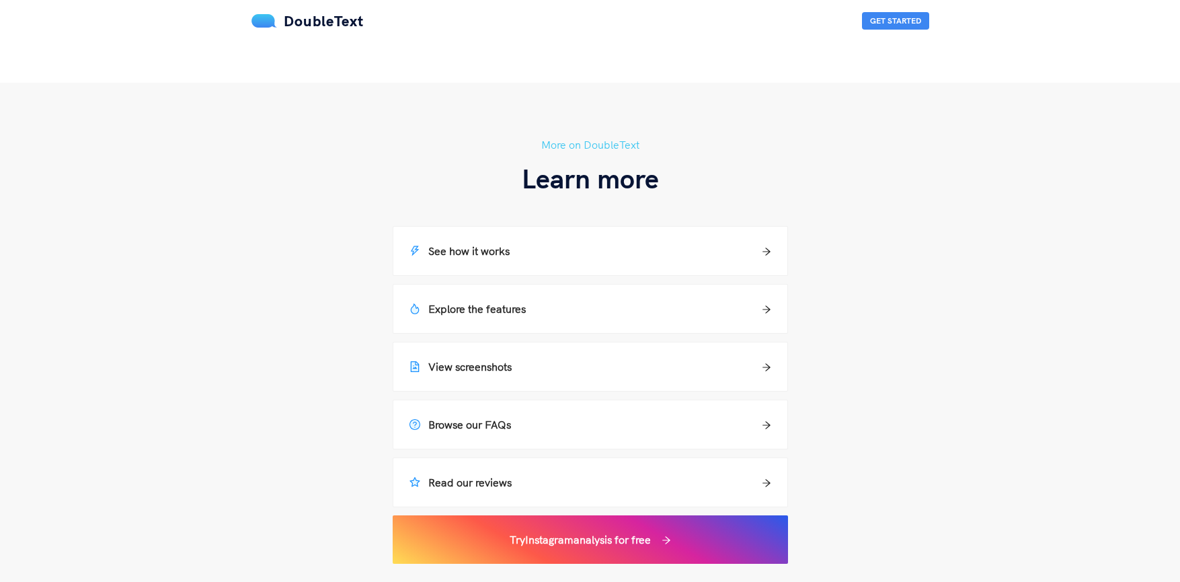
scroll to position [807, 0]
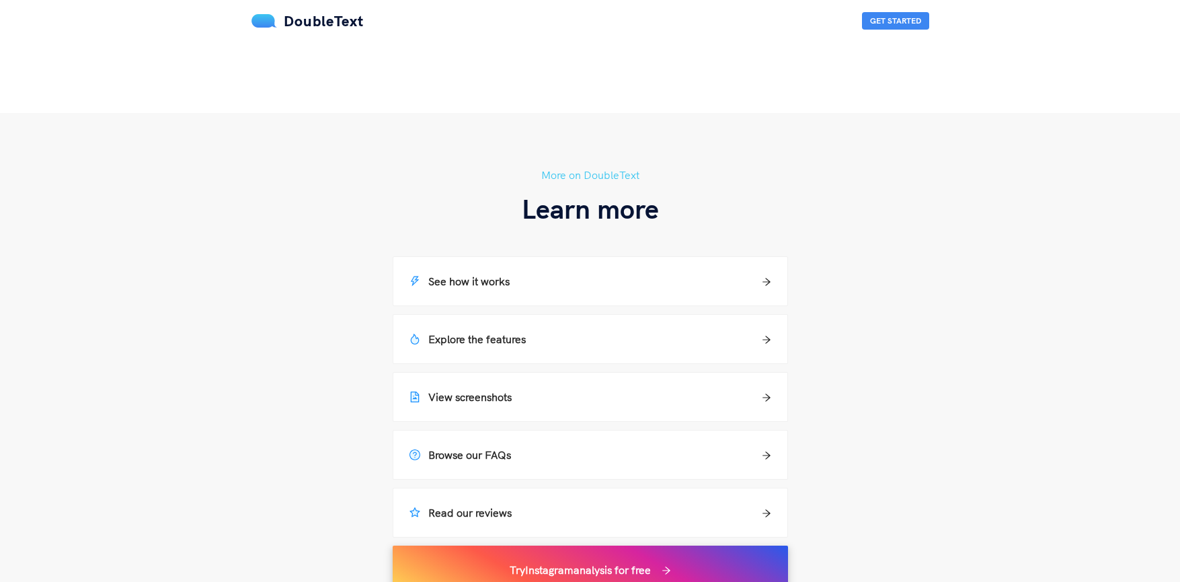
click at [612, 565] on h5 "Try Instagram analysis for free" at bounding box center [580, 570] width 141 height 16
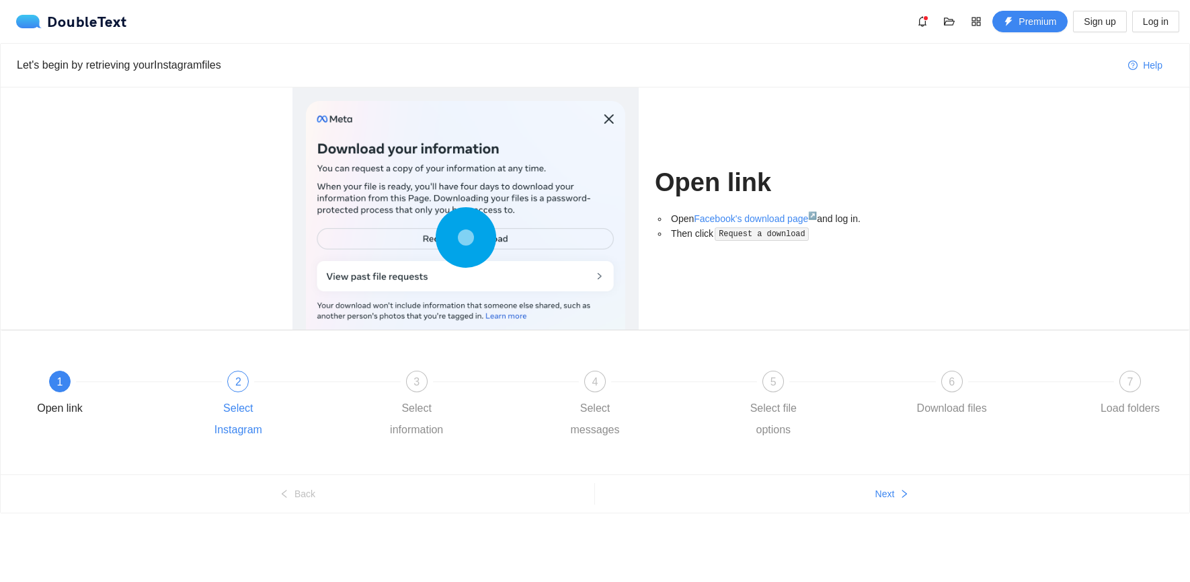
click at [234, 389] on div "2" at bounding box center [238, 382] width 22 height 22
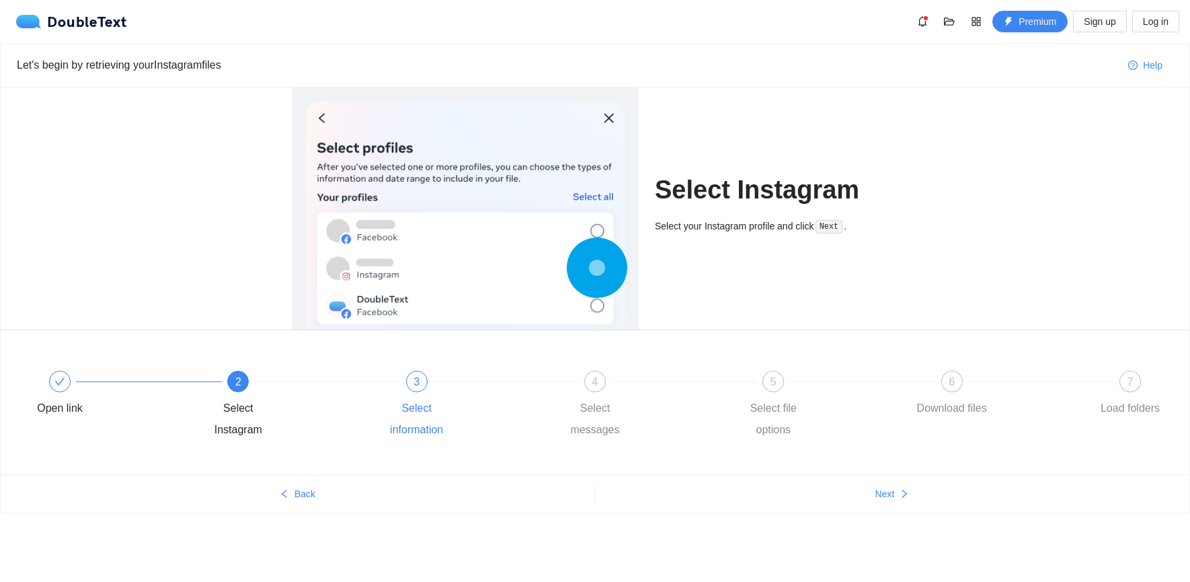
click at [415, 387] on span "3" at bounding box center [417, 381] width 6 height 11
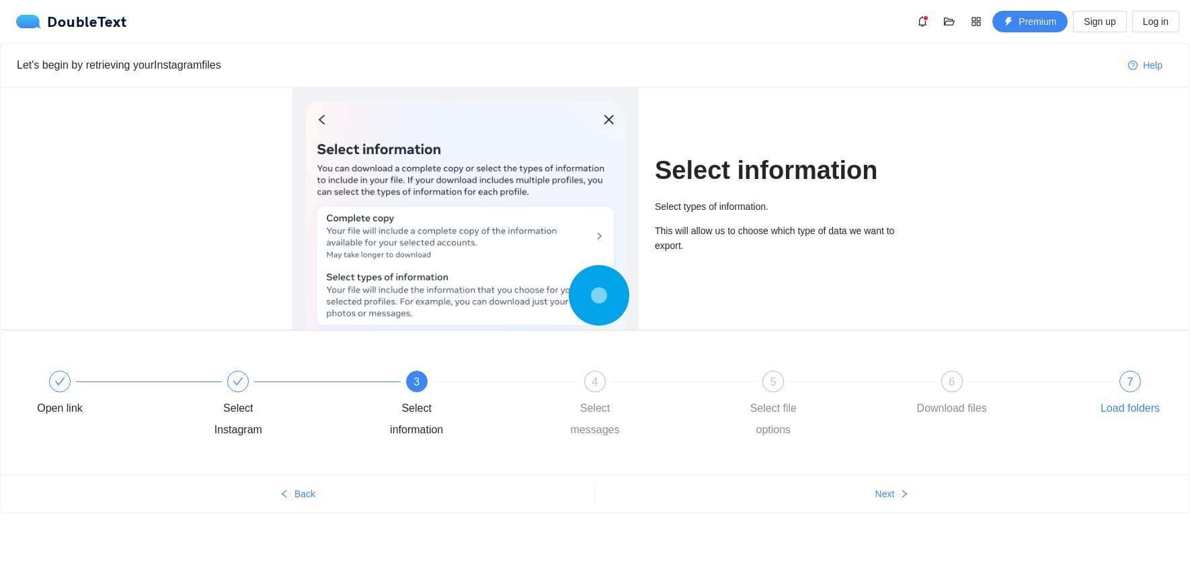
click at [1133, 400] on div "Load folders" at bounding box center [1130, 408] width 59 height 22
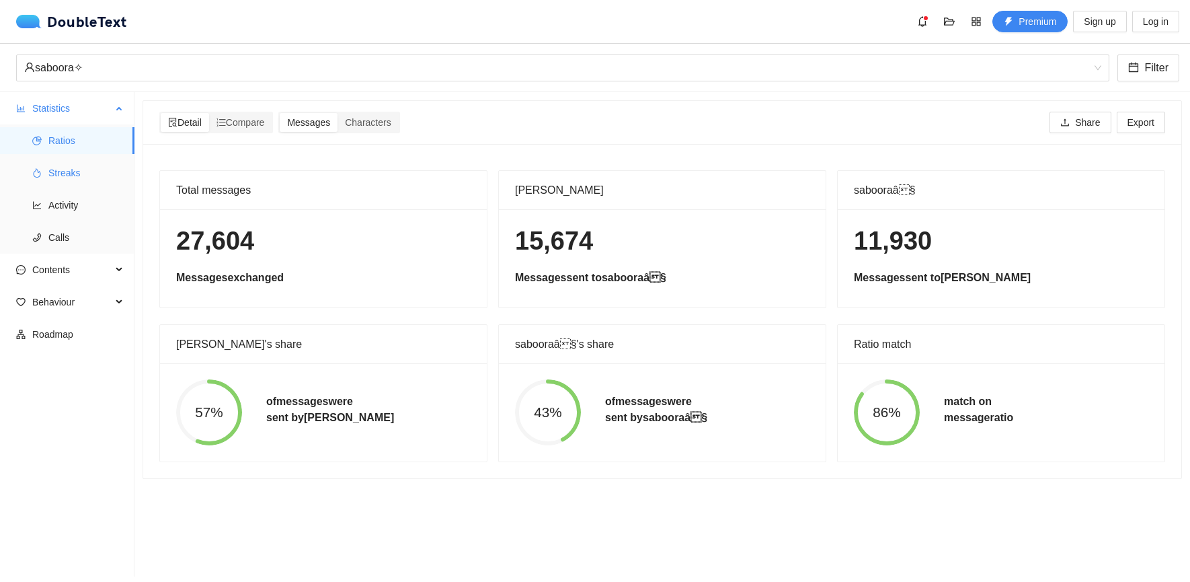
click at [91, 180] on span "Streaks" at bounding box center [85, 172] width 75 height 27
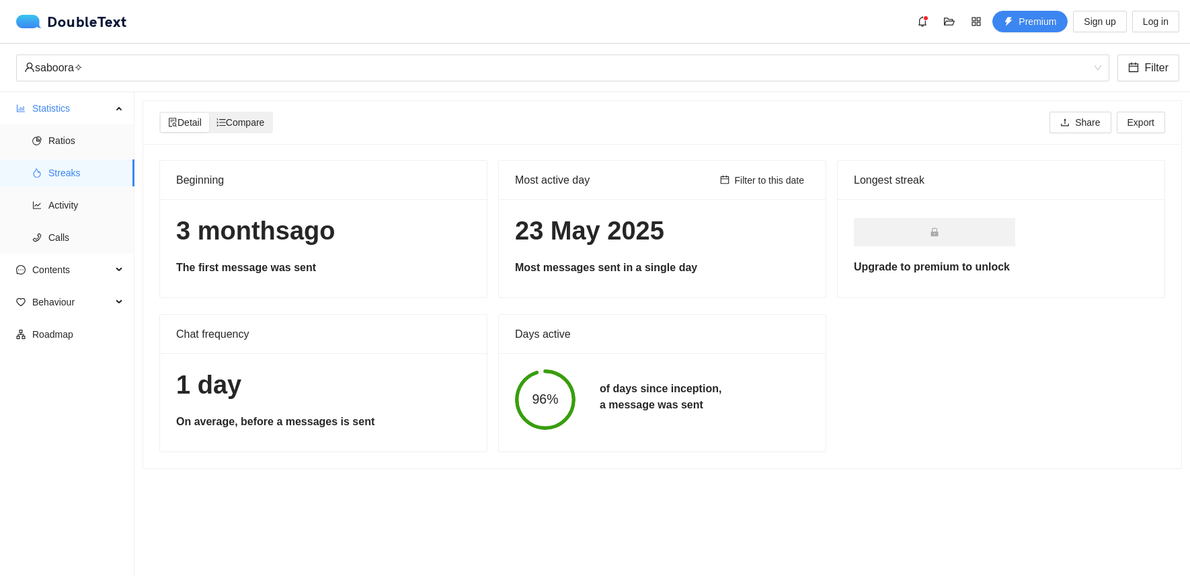
click at [261, 123] on span "Compare" at bounding box center [241, 122] width 48 height 11
click at [209, 113] on input "Compare" at bounding box center [209, 113] width 0 height 0
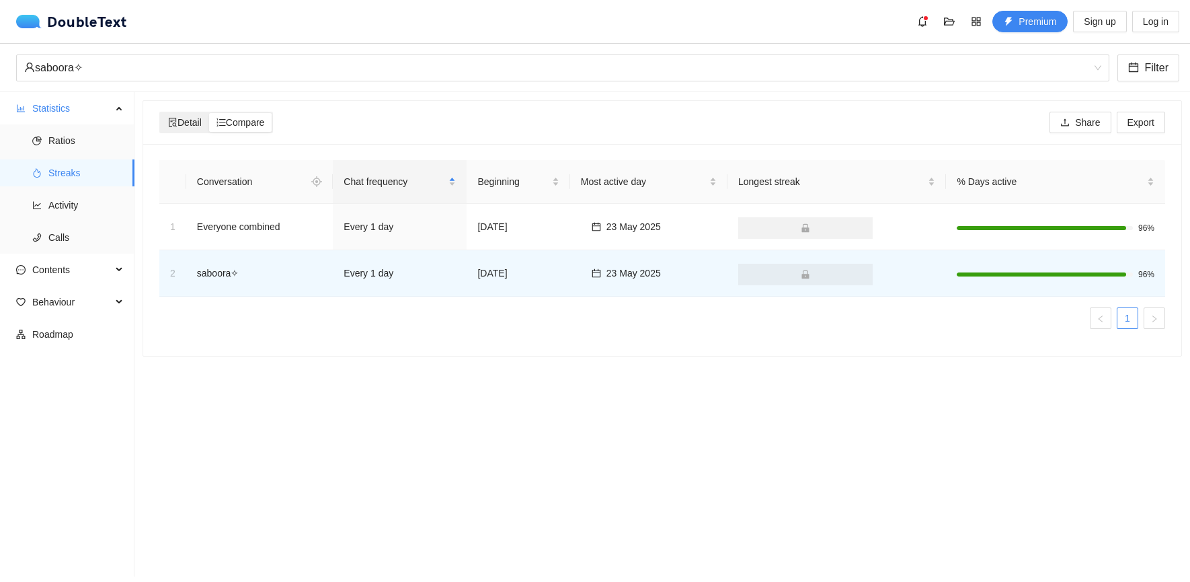
click at [190, 125] on span "Detail" at bounding box center [185, 122] width 34 height 11
click at [161, 113] on input "Detail" at bounding box center [161, 113] width 0 height 0
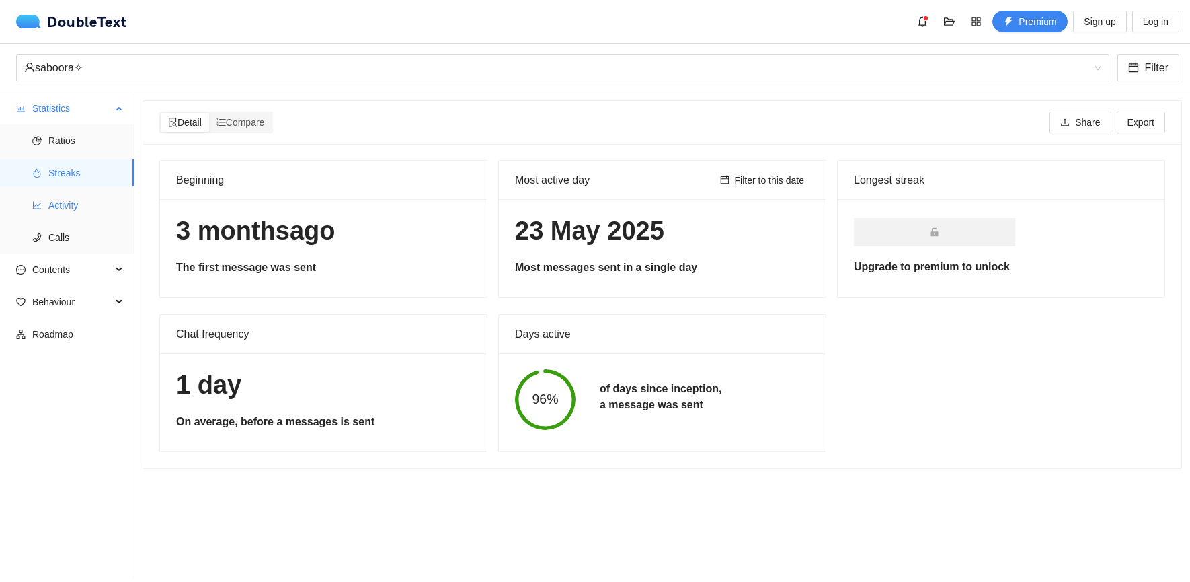
click at [94, 212] on span "Activity" at bounding box center [85, 205] width 75 height 27
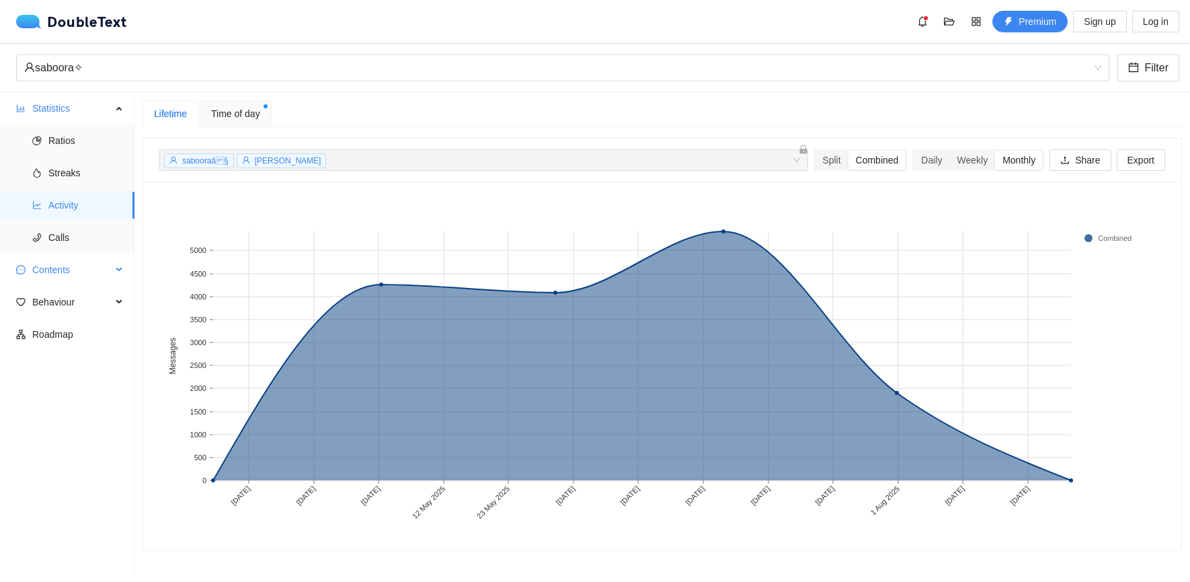
click at [110, 274] on span "Contents" at bounding box center [71, 269] width 79 height 27
click at [101, 297] on span "Word Cloud" at bounding box center [85, 302] width 75 height 27
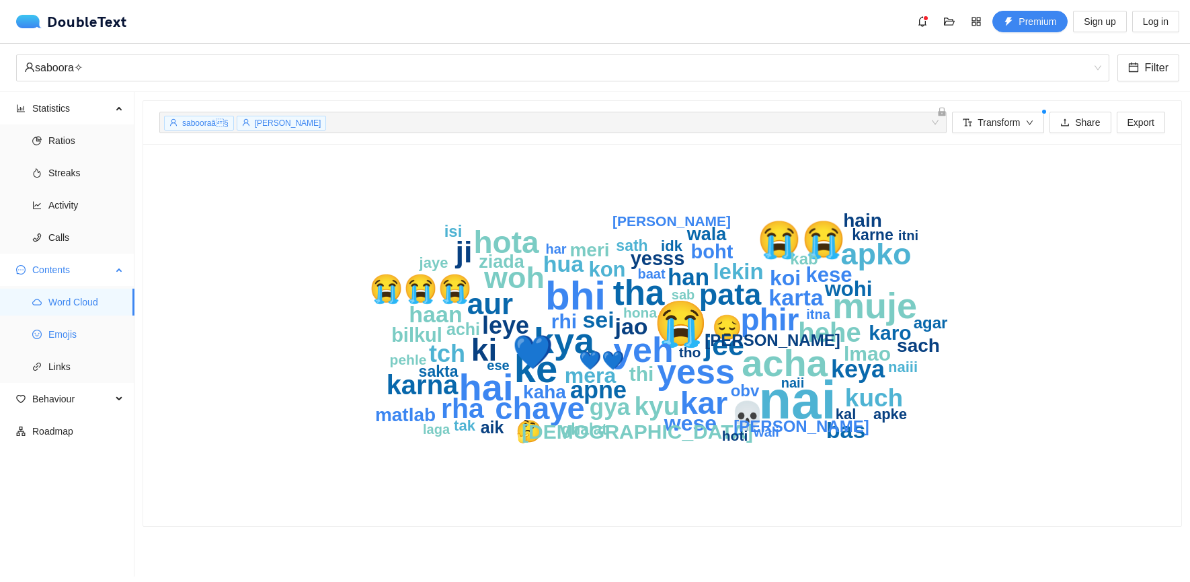
click at [94, 333] on span "Emojis" at bounding box center [85, 334] width 75 height 27
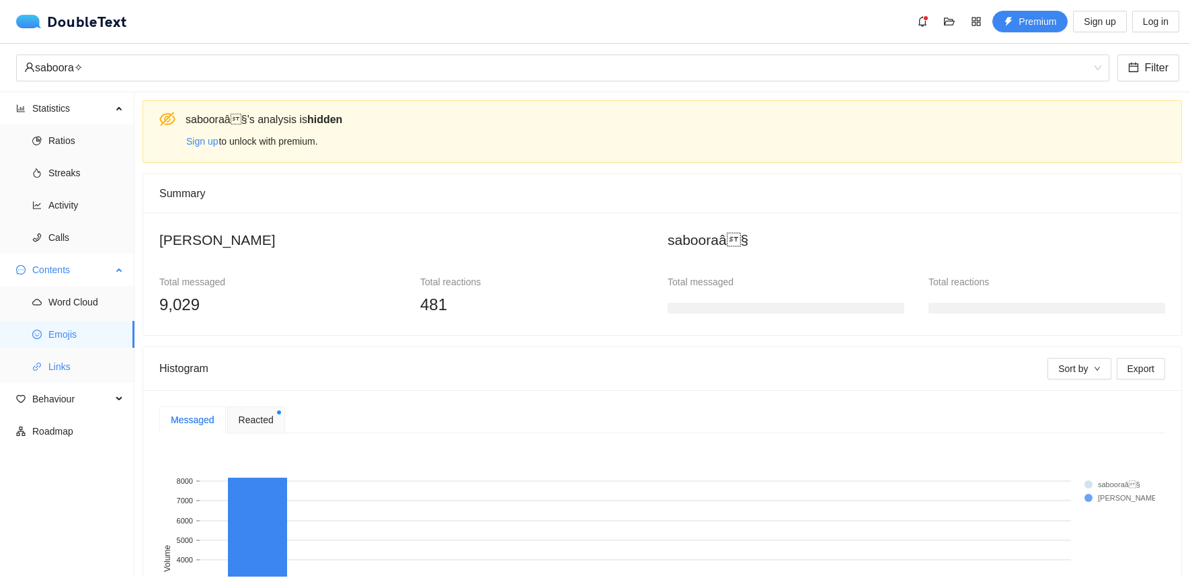
click at [90, 355] on span "Links" at bounding box center [85, 366] width 75 height 27
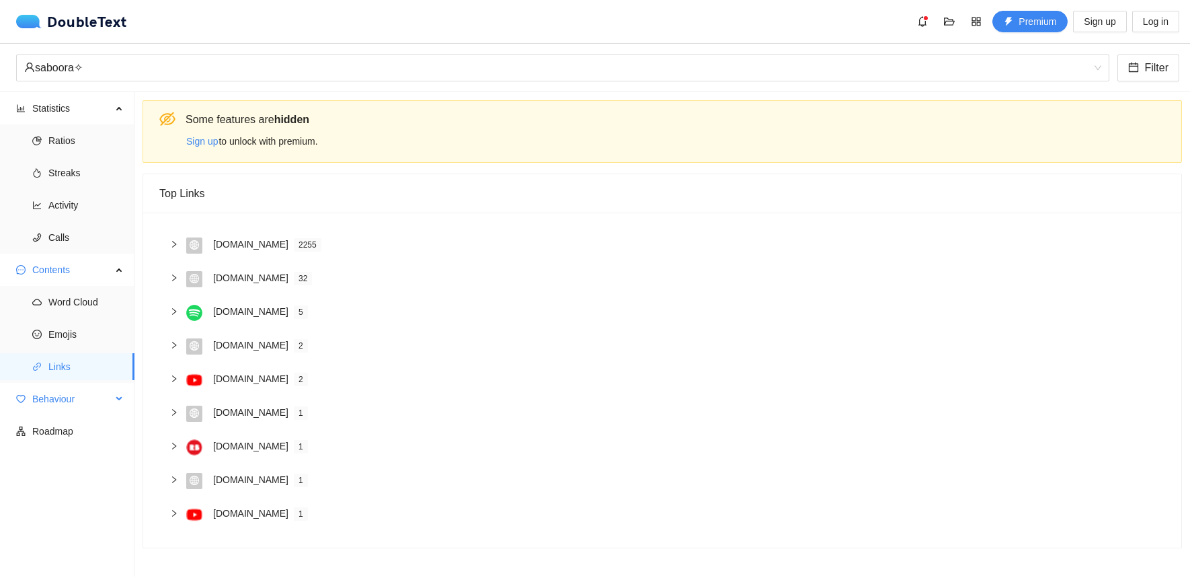
click at [58, 397] on span "Behaviour" at bounding box center [71, 398] width 79 height 27
click at [74, 432] on span "Engagement" at bounding box center [85, 431] width 75 height 27
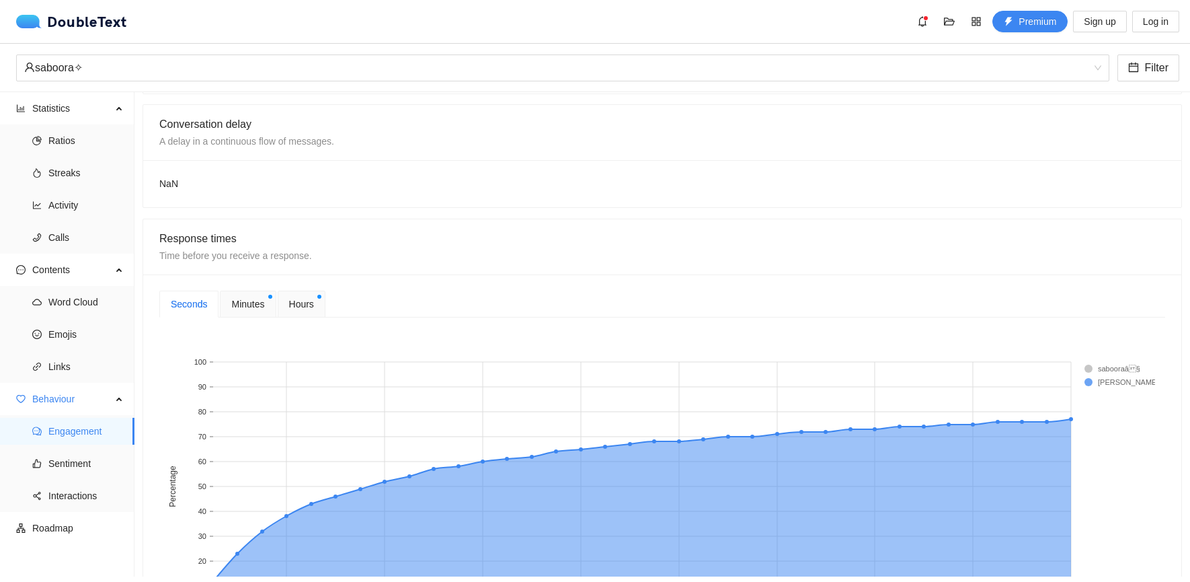
scroll to position [336, 0]
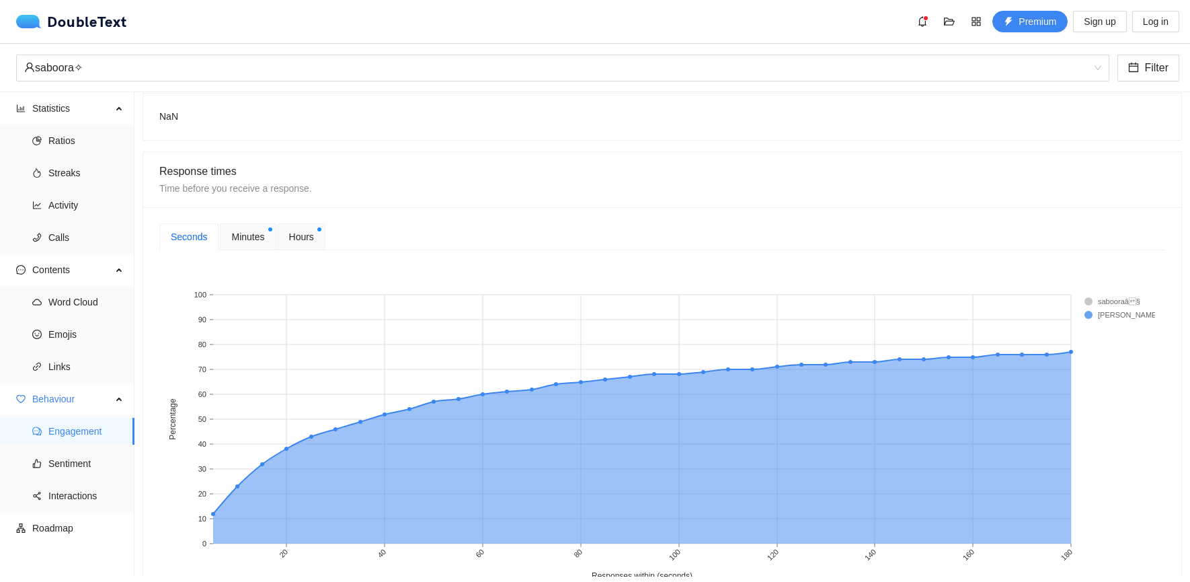
click at [286, 235] on div "Hours" at bounding box center [302, 236] width 48 height 27
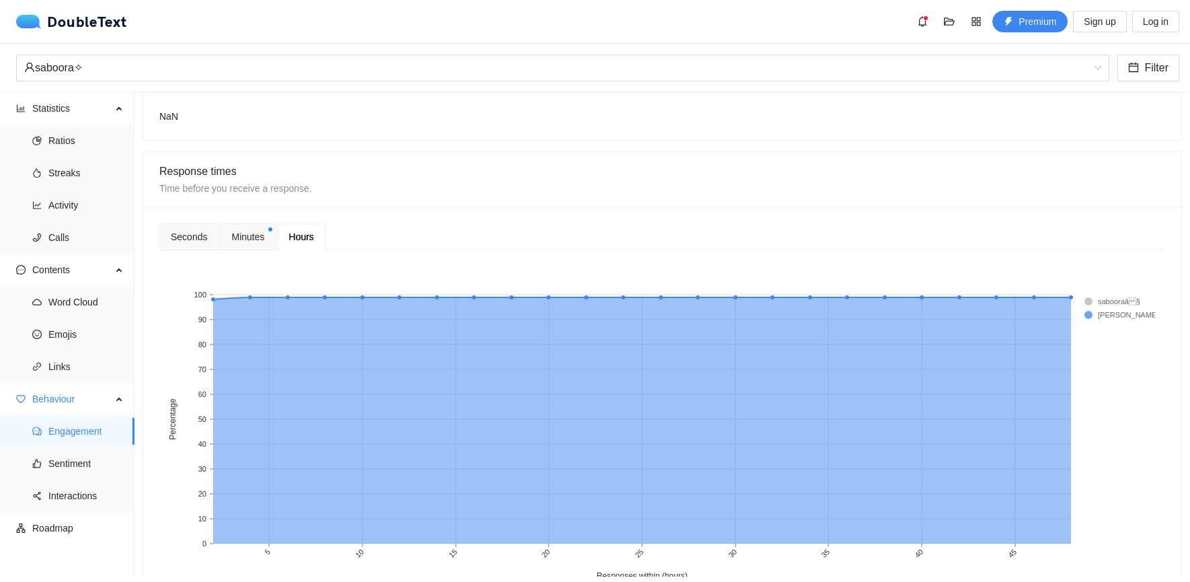
click at [241, 237] on span "Minutes" at bounding box center [247, 236] width 33 height 15
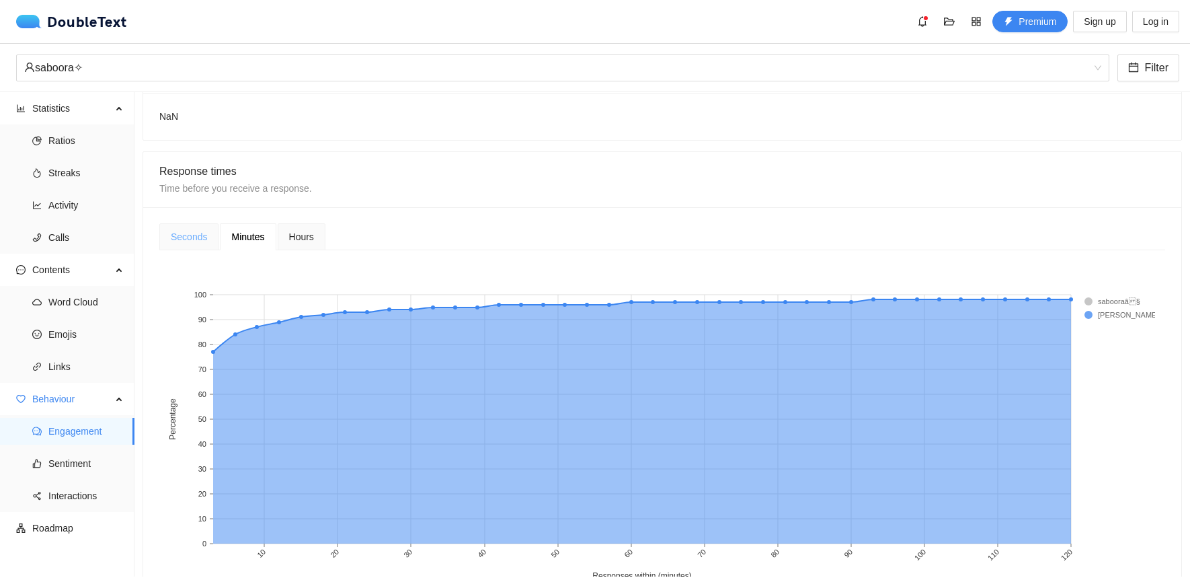
click at [206, 238] on div "Seconds" at bounding box center [188, 236] width 59 height 27
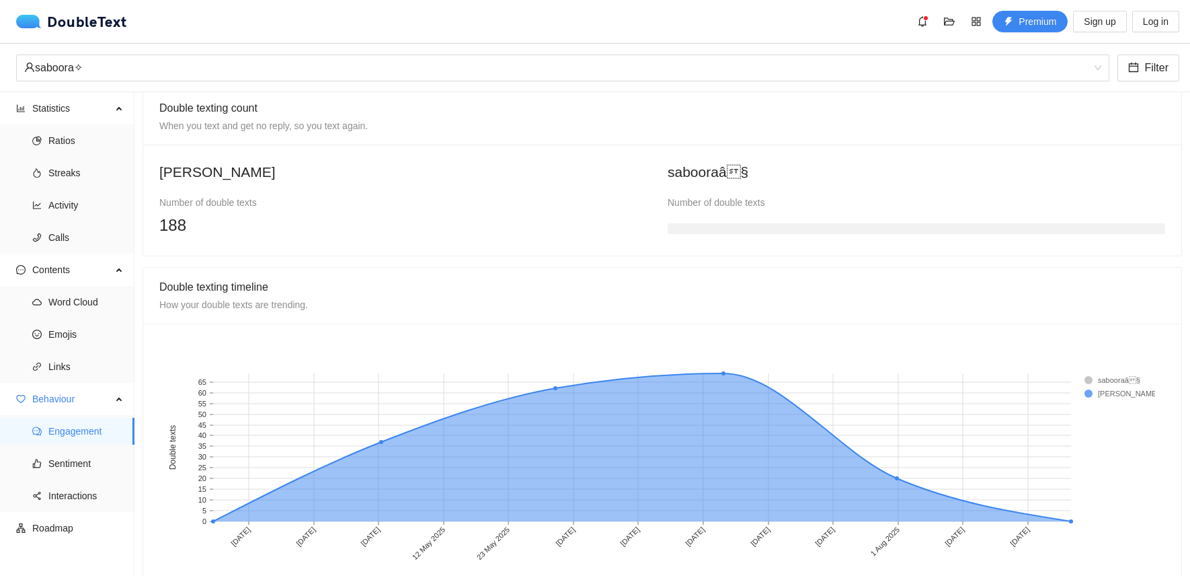
scroll to position [906, 0]
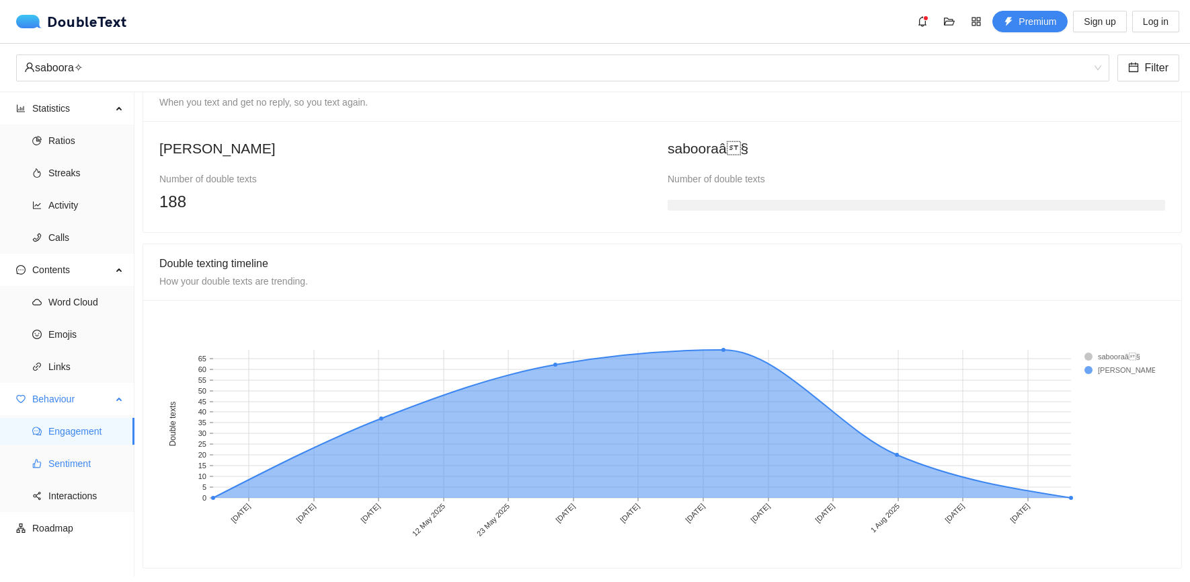
click at [61, 465] on span "Sentiment" at bounding box center [85, 463] width 75 height 27
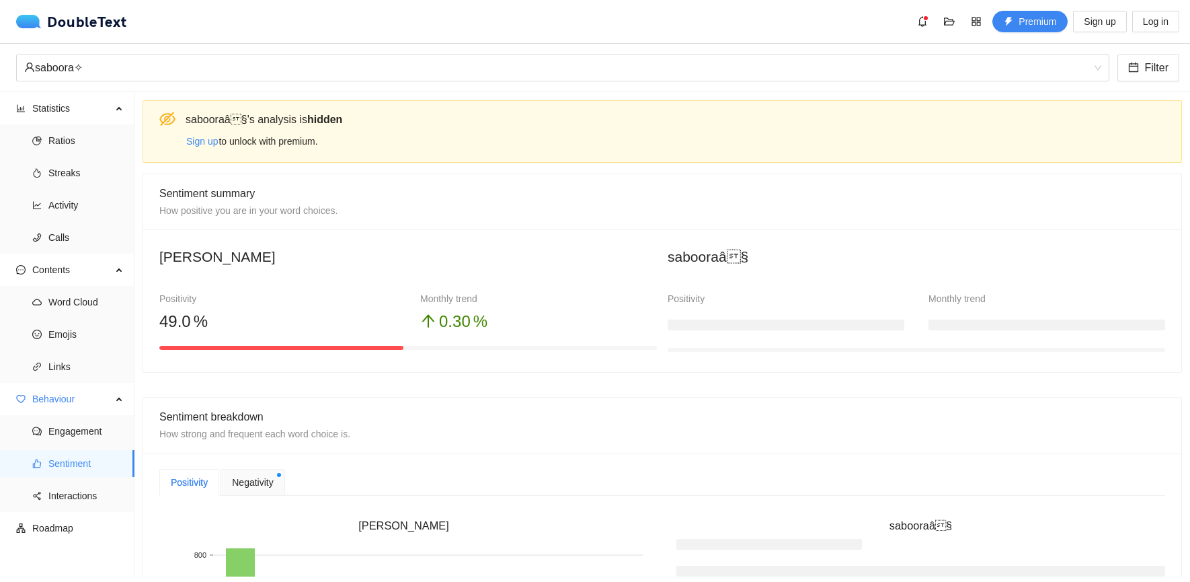
scroll to position [269, 0]
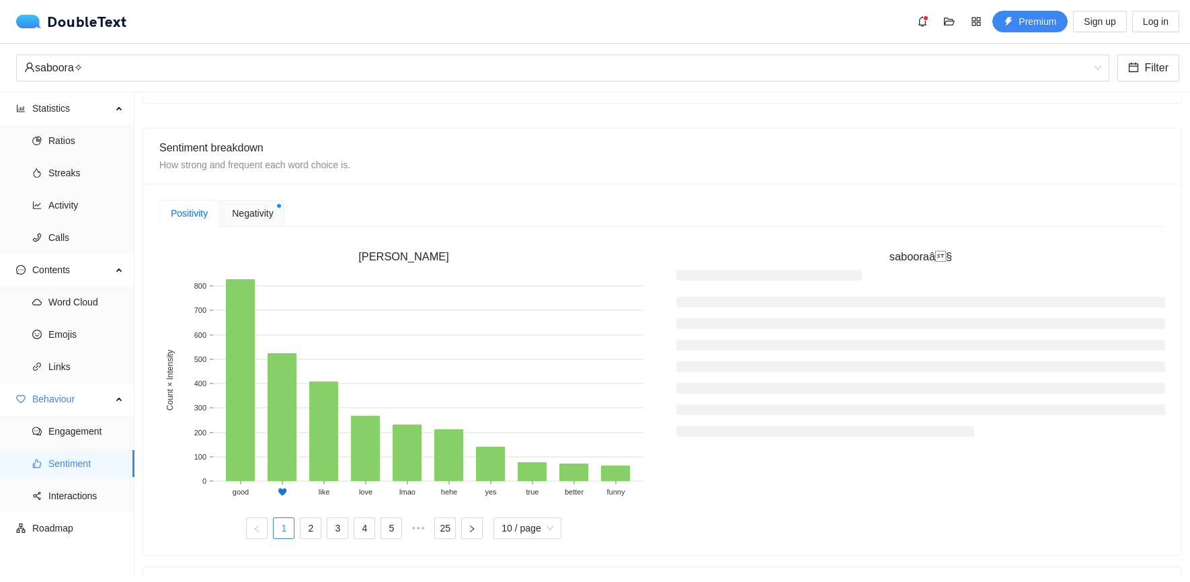
click at [247, 209] on span "Negativity" at bounding box center [252, 213] width 41 height 15
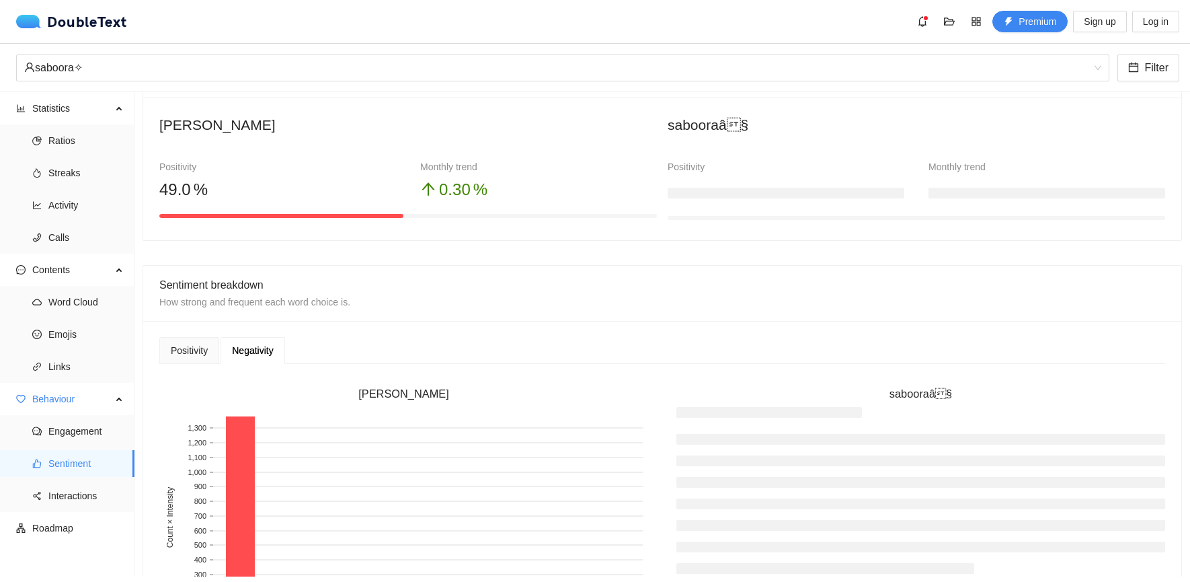
scroll to position [0, 0]
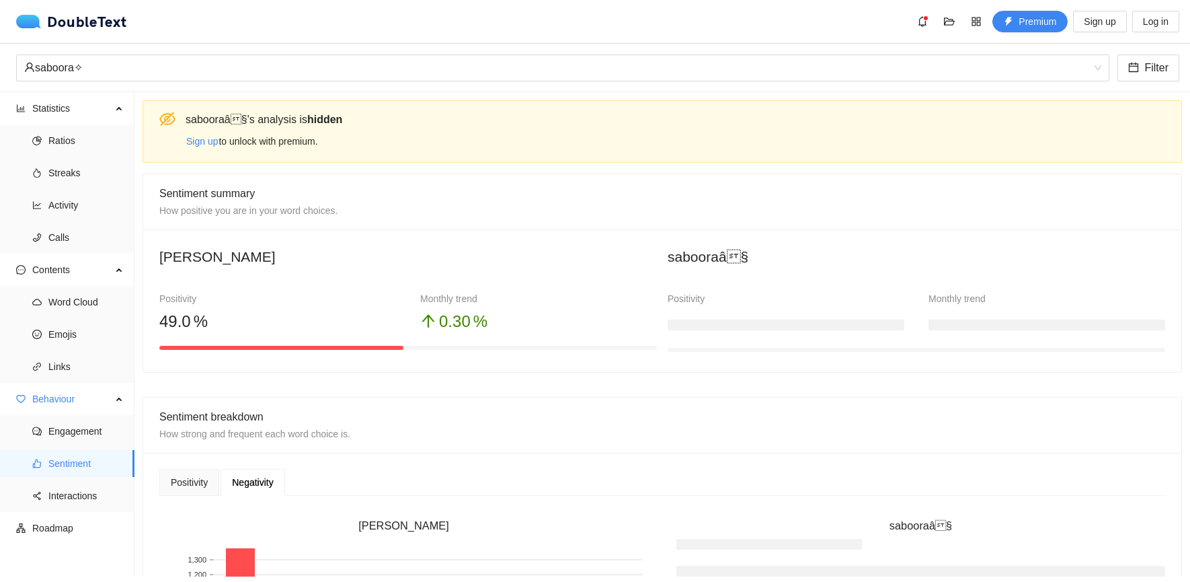
click at [694, 319] on h3 at bounding box center [786, 324] width 237 height 11
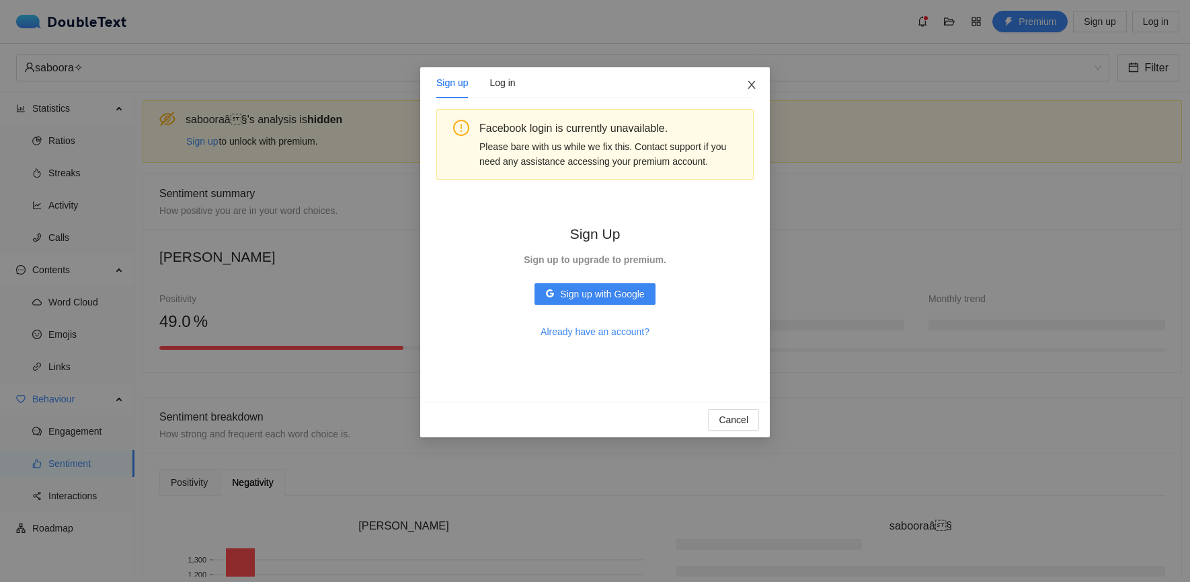
click at [749, 81] on icon "close" at bounding box center [752, 84] width 11 height 11
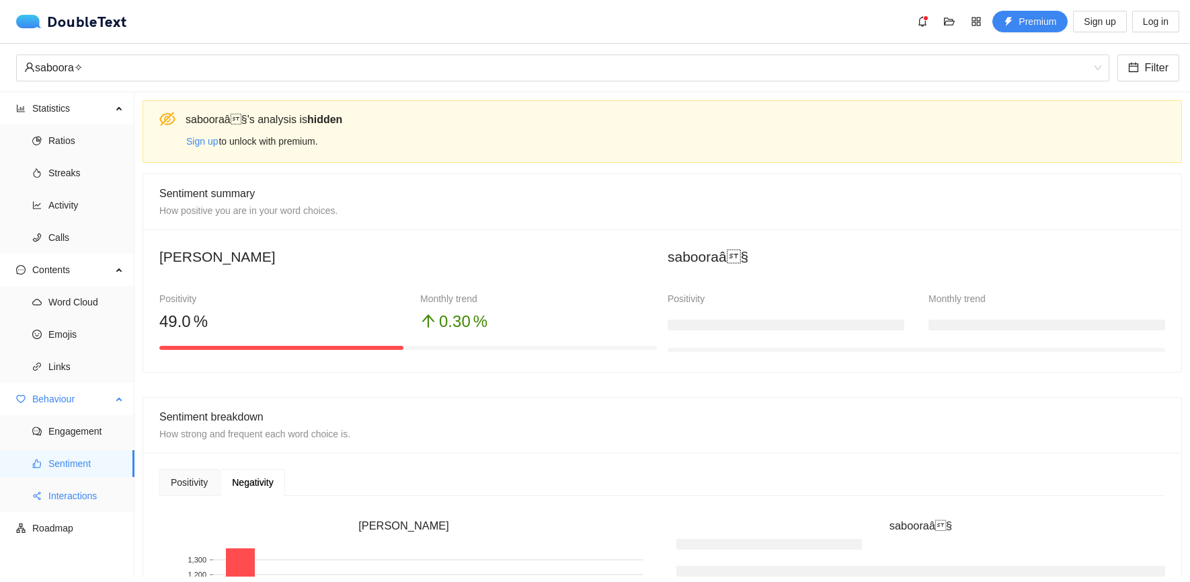
click at [69, 505] on span "Interactions" at bounding box center [85, 495] width 75 height 27
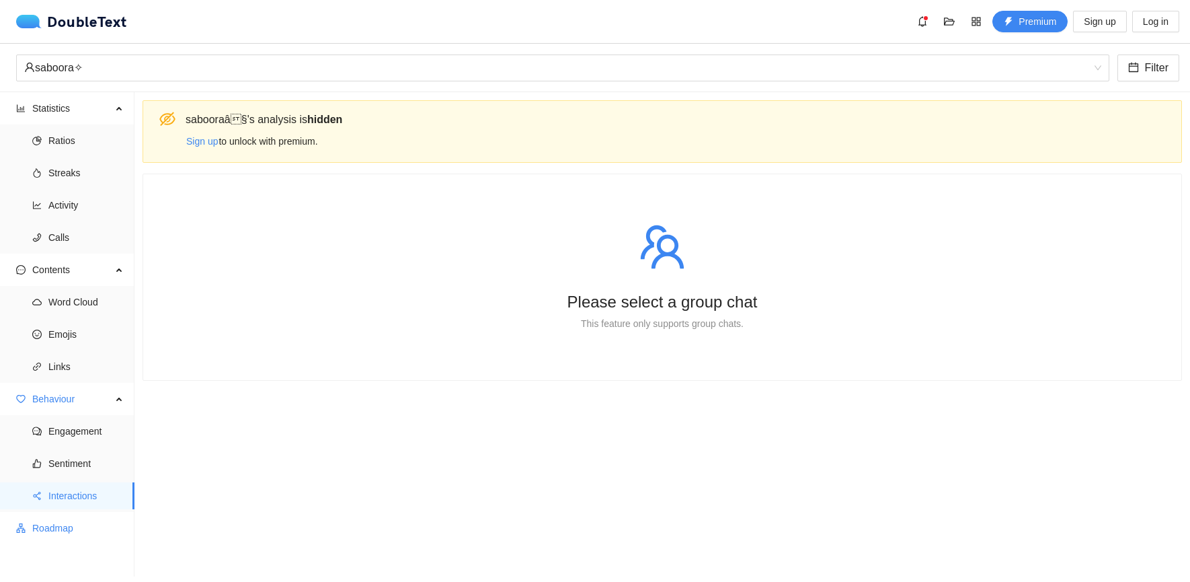
click at [77, 532] on span "Roadmap" at bounding box center [77, 528] width 91 height 27
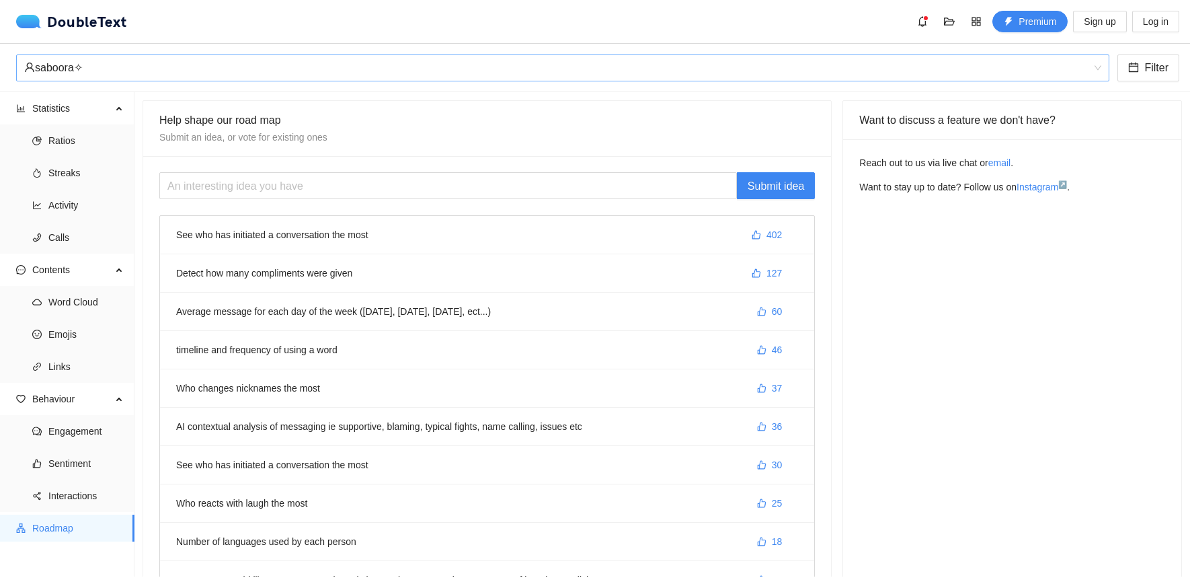
click at [862, 55] on div "‏‎saboora✧‎‏" at bounding box center [556, 68] width 1065 height 26
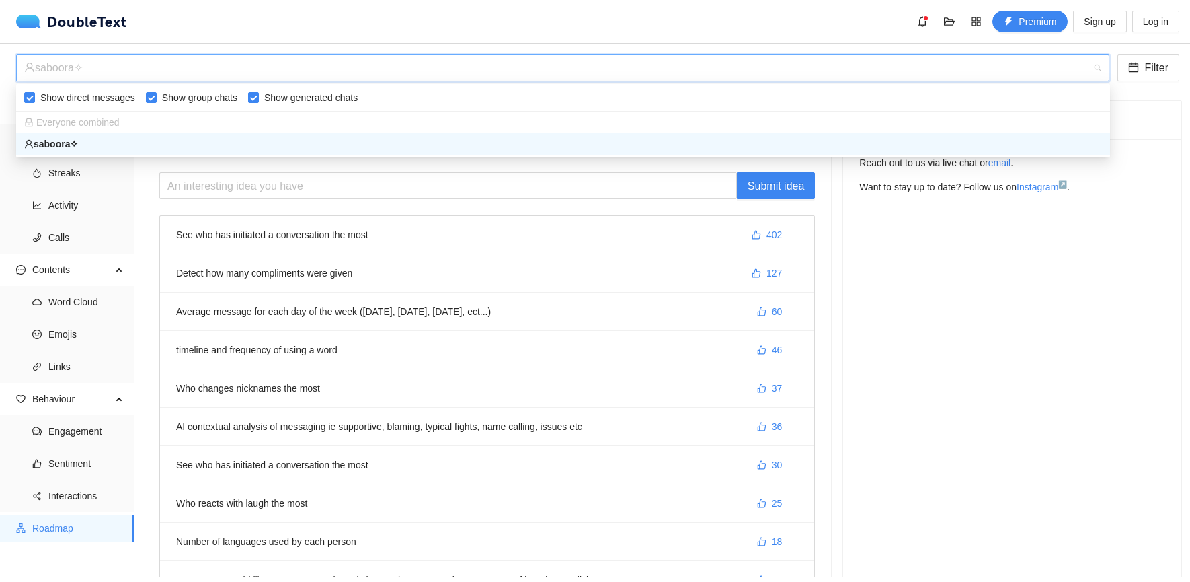
click at [1064, 336] on div "Want to discuss a feature we don't have? Reach out to us via live chat or email…" at bounding box center [1013, 377] width 340 height 554
